Goal: Information Seeking & Learning: Learn about a topic

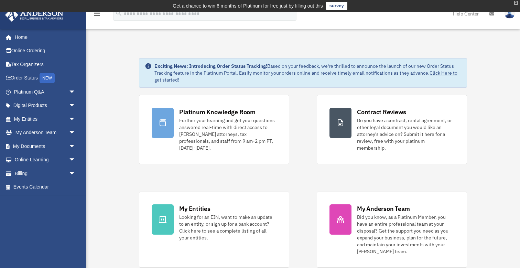
click at [516, 4] on div "X" at bounding box center [516, 3] width 4 height 4
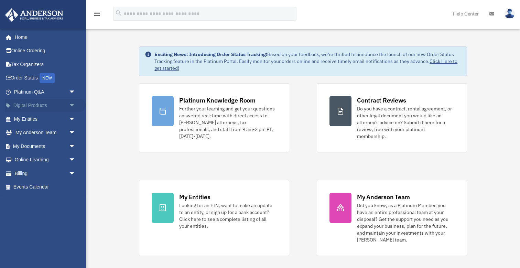
click at [28, 106] on link "Digital Products arrow_drop_down" at bounding box center [45, 106] width 81 height 14
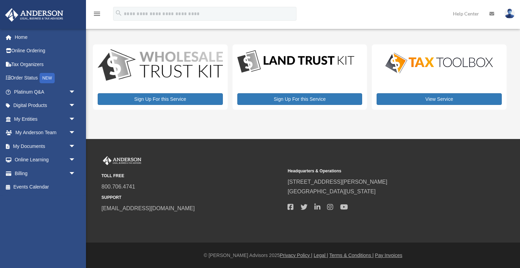
scroll to position [-2, 0]
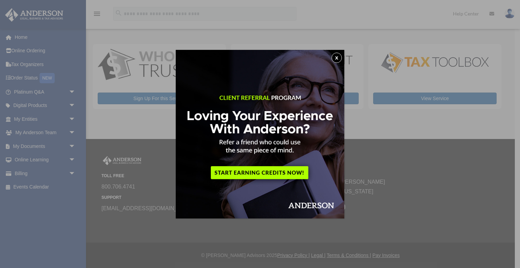
click at [337, 61] on button "x" at bounding box center [337, 58] width 10 height 10
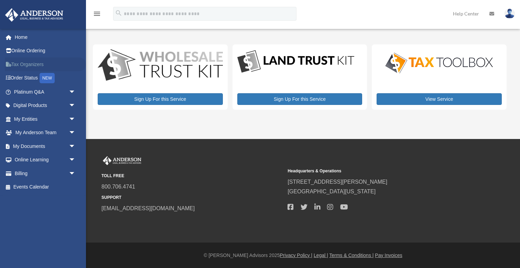
click at [22, 67] on link "Tax Organizers" at bounding box center [45, 64] width 81 height 14
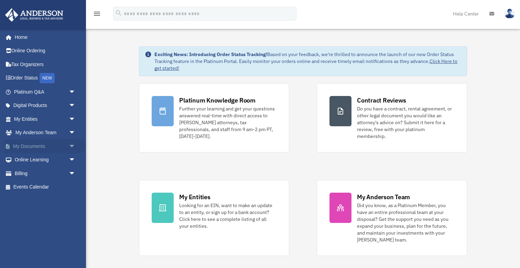
click at [27, 146] on link "My Documents arrow_drop_down" at bounding box center [45, 146] width 81 height 14
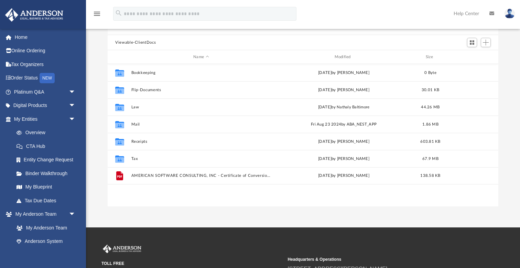
scroll to position [53, 0]
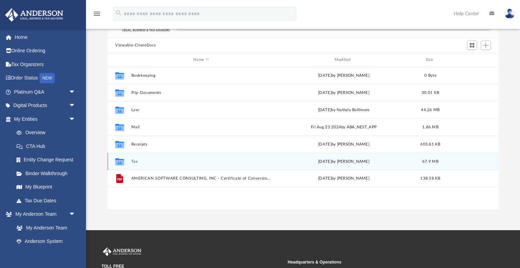
click at [132, 160] on button "Tax" at bounding box center [201, 161] width 140 height 4
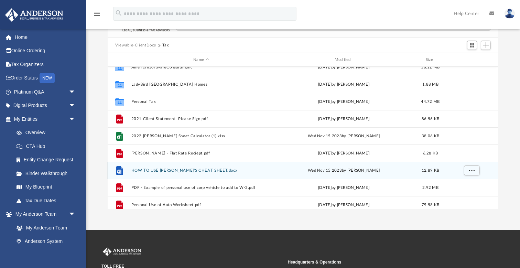
scroll to position [7, 0]
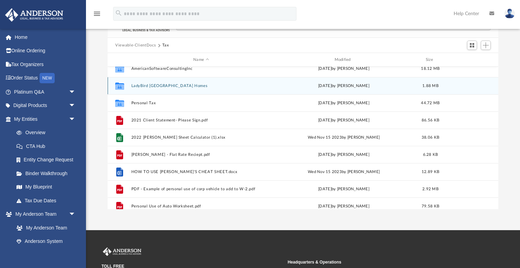
click at [154, 87] on button "LadyBird TX Homes" at bounding box center [201, 86] width 140 height 4
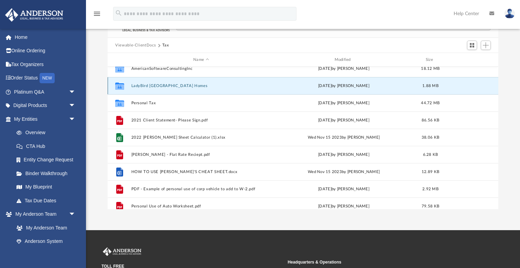
click at [154, 87] on button "LadyBird TX Homes" at bounding box center [201, 86] width 140 height 4
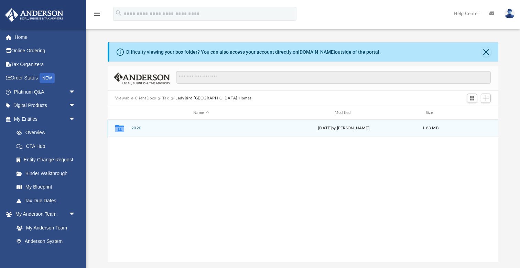
scroll to position [0, 0]
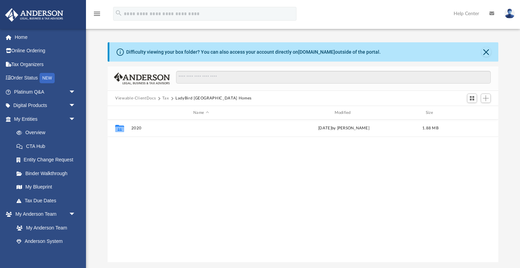
click at [166, 98] on button "Tax" at bounding box center [165, 98] width 7 height 6
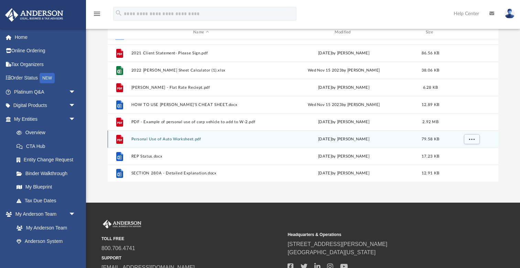
scroll to position [46, 0]
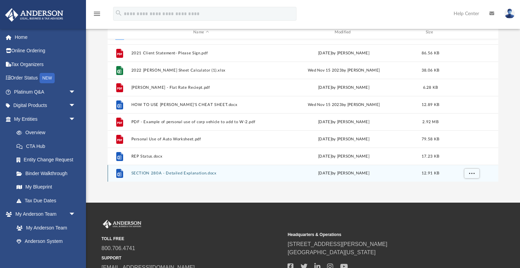
click at [158, 173] on button "SECTION 280A - Detailed Explanation.docx" at bounding box center [201, 173] width 140 height 4
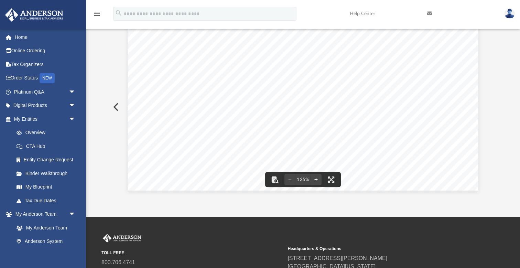
scroll to position [287, 0]
click at [117, 109] on button "Preview" at bounding box center [115, 106] width 15 height 19
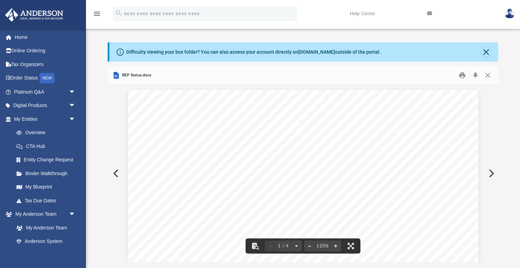
scroll to position [0, 0]
click at [487, 74] on button "Close" at bounding box center [488, 75] width 12 height 11
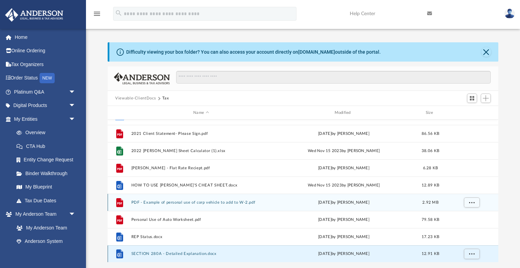
scroll to position [67, 0]
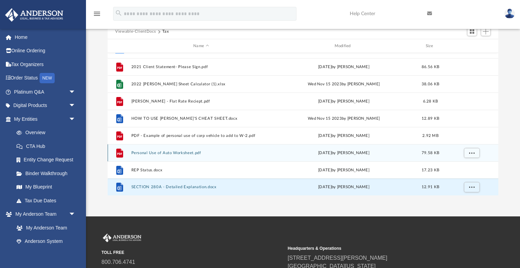
click at [158, 153] on button "Personal Use of Auto Worksheet.pdf" at bounding box center [201, 153] width 140 height 4
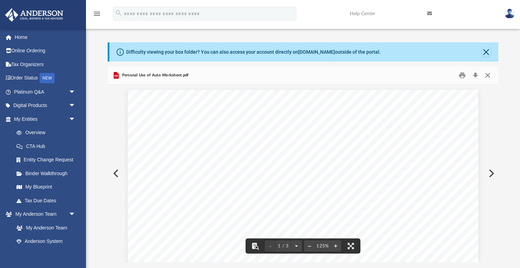
scroll to position [0, 0]
click at [487, 73] on button "Close" at bounding box center [488, 75] width 12 height 11
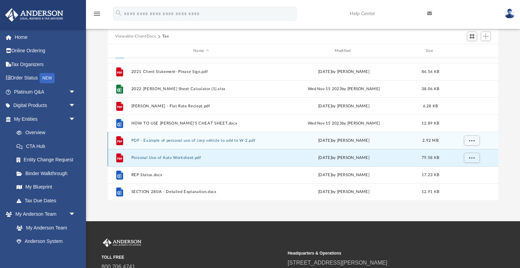
scroll to position [38, 0]
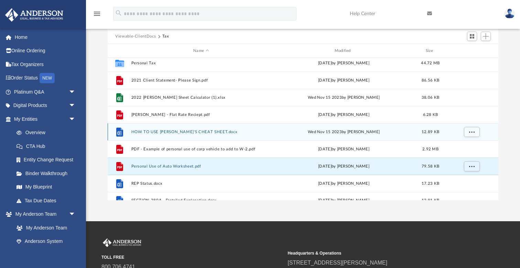
click at [171, 133] on button "HOW TO USE TOBY'S CHEAT SHEET.docx" at bounding box center [201, 132] width 140 height 4
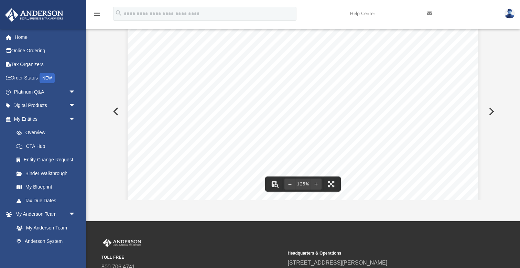
scroll to position [192, 0]
click at [120, 111] on button "Preview" at bounding box center [115, 111] width 15 height 19
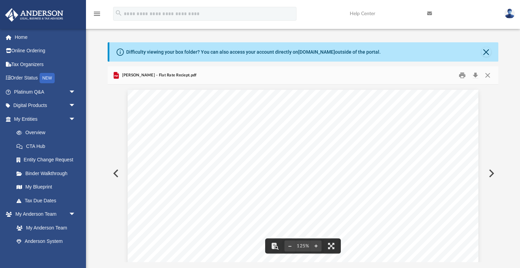
scroll to position [0, 0]
click at [489, 74] on button "Close" at bounding box center [488, 75] width 12 height 11
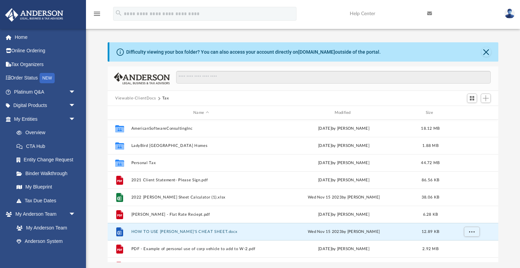
click at [135, 97] on button "Viewable-ClientDocs" at bounding box center [135, 98] width 41 height 6
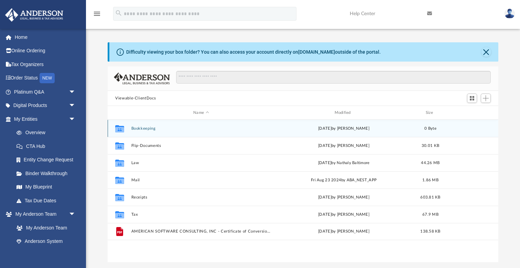
click at [140, 128] on button "Bookkeeping" at bounding box center [201, 128] width 140 height 4
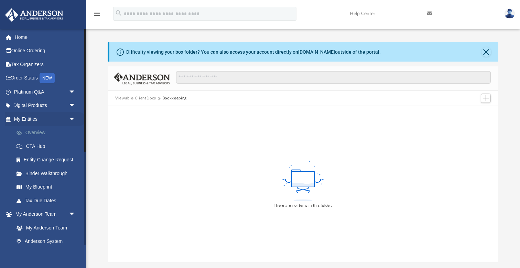
click at [35, 132] on link "Overview" at bounding box center [48, 133] width 76 height 14
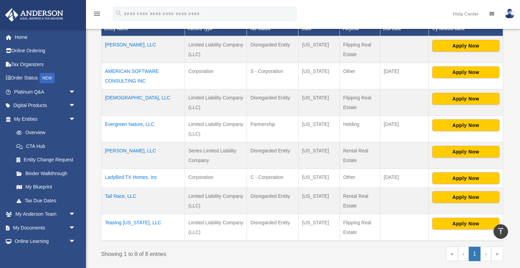
scroll to position [208, 0]
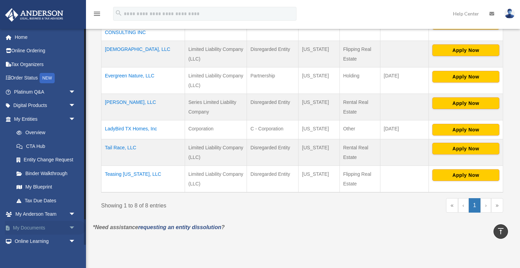
click at [36, 223] on link "My Documents arrow_drop_down" at bounding box center [45, 228] width 81 height 14
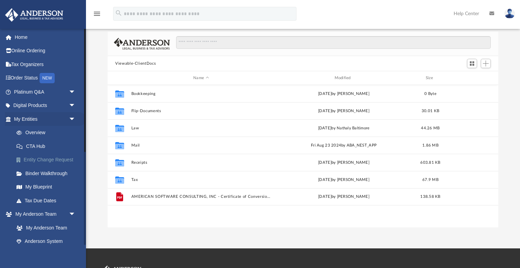
scroll to position [21, 0]
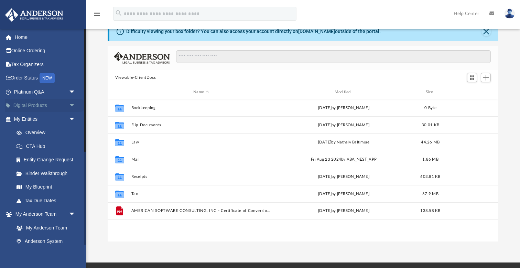
click at [35, 104] on link "Digital Products arrow_drop_down" at bounding box center [45, 106] width 81 height 14
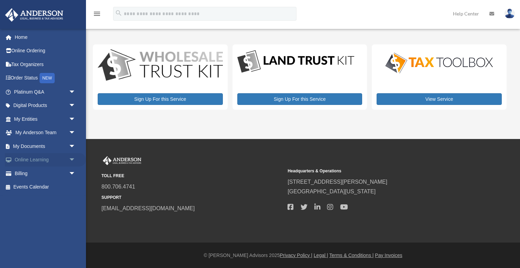
click at [73, 158] on span "arrow_drop_down" at bounding box center [76, 160] width 14 height 14
click at [36, 172] on link "Courses" at bounding box center [48, 174] width 76 height 14
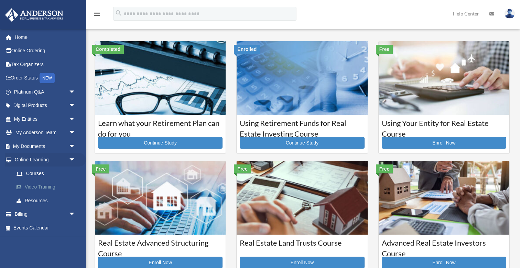
click at [36, 185] on link "Video Training" at bounding box center [48, 187] width 76 height 14
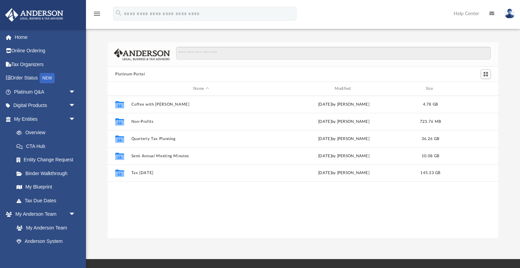
scroll to position [157, 391]
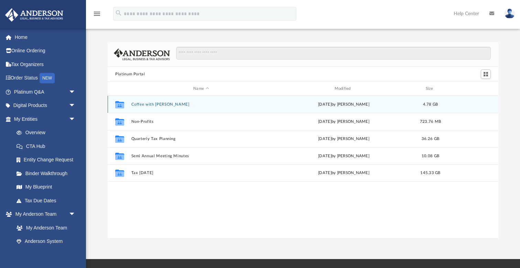
click at [147, 105] on button "Coffee with Carl" at bounding box center [201, 104] width 140 height 4
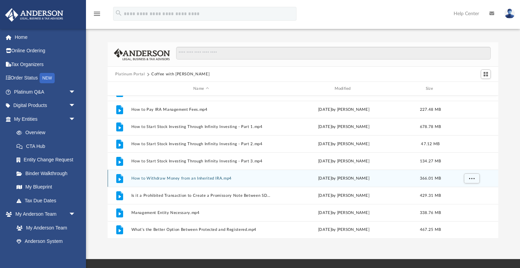
scroll to position [133, 0]
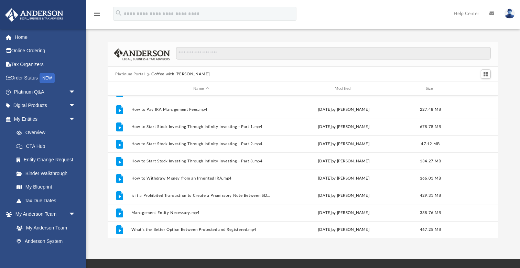
click at [134, 75] on button "Platinum Portal" at bounding box center [130, 74] width 30 height 6
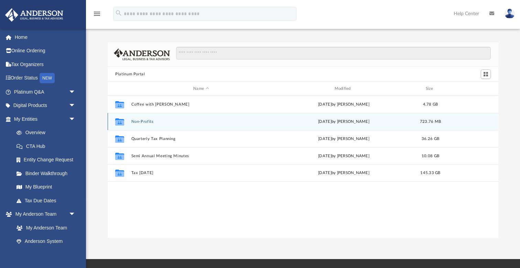
click at [142, 123] on button "Non-Profits" at bounding box center [201, 121] width 140 height 4
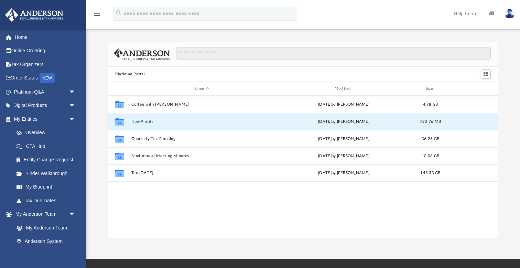
click at [142, 123] on button "Non-Profits" at bounding box center [201, 121] width 140 height 4
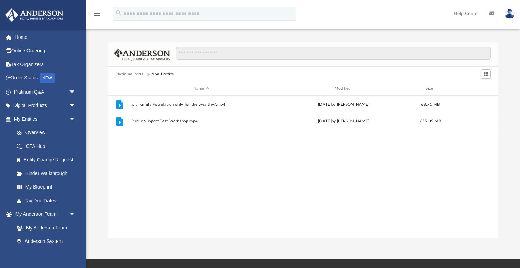
click at [135, 72] on button "Platinum Portal" at bounding box center [130, 74] width 30 height 6
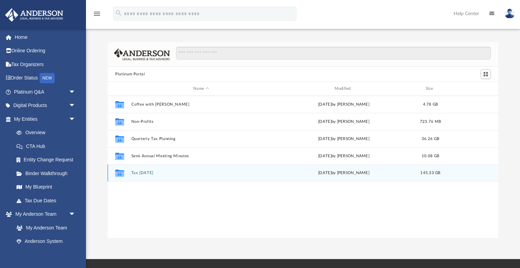
click at [149, 173] on button "Tax Tuesday" at bounding box center [201, 173] width 140 height 4
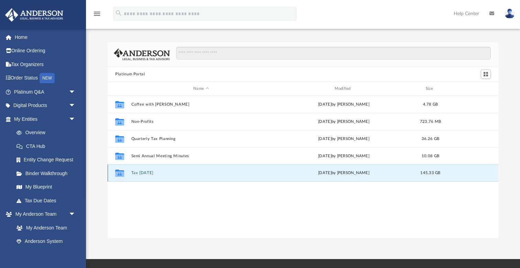
click at [149, 173] on button "Tax Tuesday" at bounding box center [201, 173] width 140 height 4
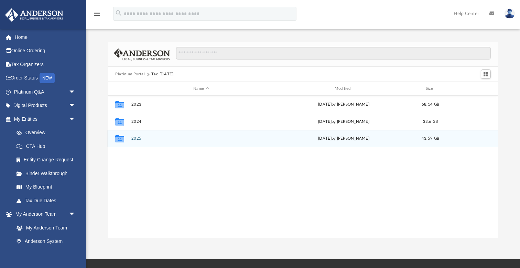
click at [136, 141] on div "Collaborated Folder 2025 Wed Aug 27 2025 by Zyan Treadwell 43.59 GB" at bounding box center [303, 138] width 391 height 17
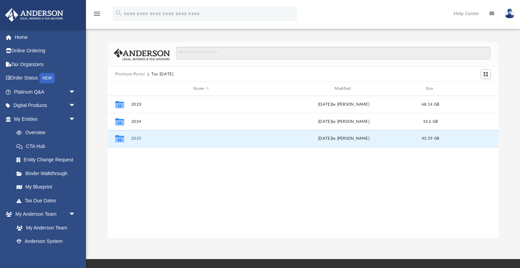
click at [136, 171] on div "Collaborated Folder 2023 Thu Dec 21 2023 by Matthew Moore 68.14 GB Collaborated…" at bounding box center [303, 167] width 391 height 143
click at [119, 140] on icon "grid" at bounding box center [119, 138] width 9 height 7
click at [137, 140] on button "2025" at bounding box center [201, 138] width 140 height 4
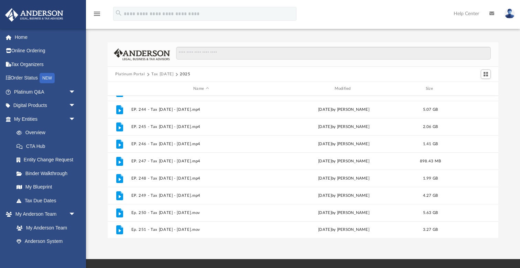
scroll to position [150, 0]
click at [164, 75] on button "Tax Tuesday" at bounding box center [162, 74] width 22 height 6
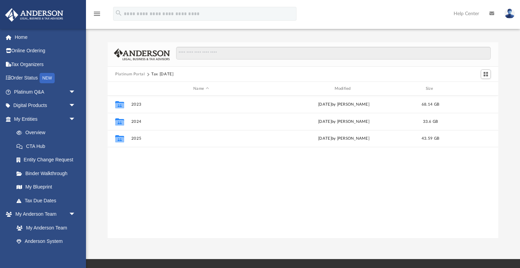
scroll to position [0, 0]
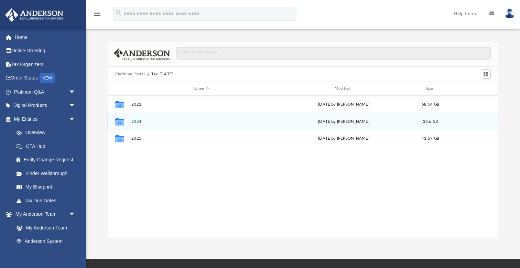
click at [139, 121] on button "2024" at bounding box center [201, 121] width 140 height 4
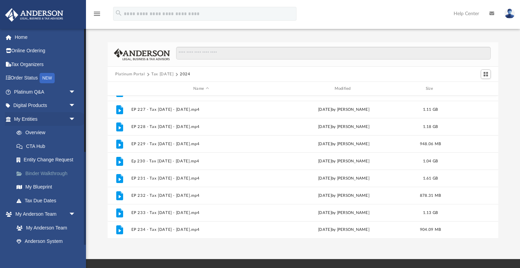
scroll to position [305, 0]
click at [37, 145] on link "CTA Hub" at bounding box center [48, 146] width 76 height 14
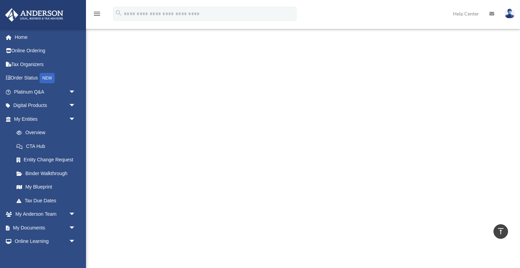
scroll to position [323, 0]
